Goal: Find specific page/section: Find specific page/section

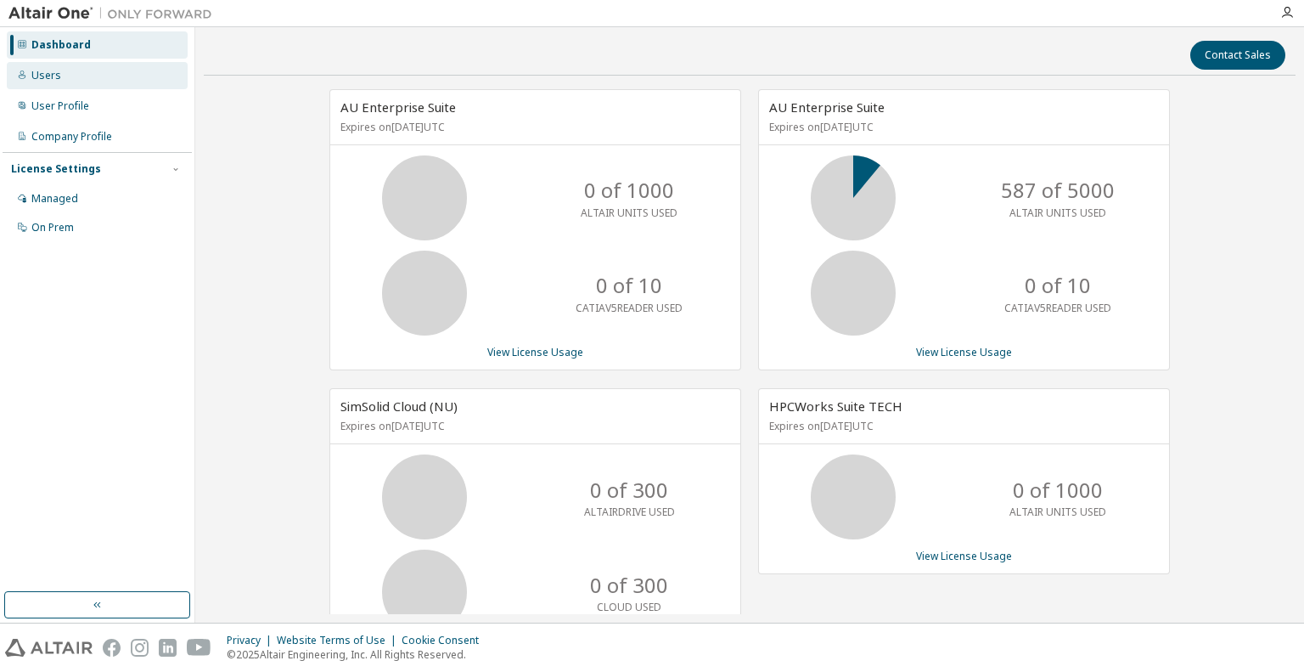
click at [61, 81] on div "Users" at bounding box center [97, 75] width 181 height 27
